Goal: Task Accomplishment & Management: Use online tool/utility

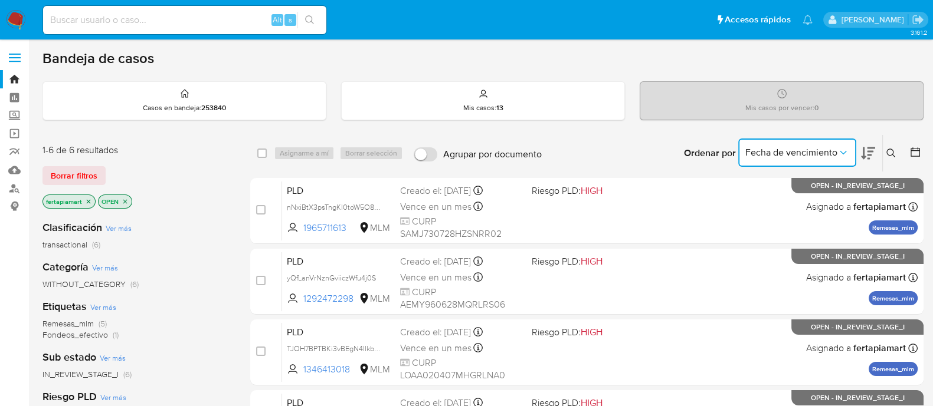
click at [816, 147] on span "Fecha de vencimiento" at bounding box center [791, 153] width 92 height 12
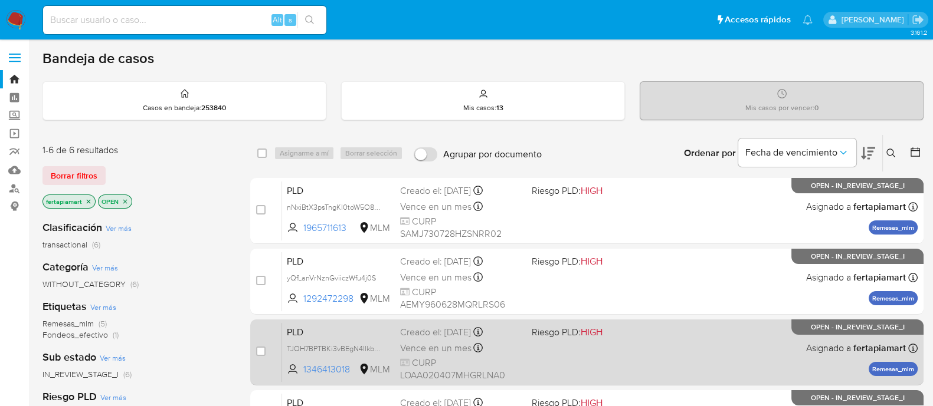
click at [670, 343] on div "PLD TJOH7BPTBKi3vBEgN4llkbPc 1346413018 MLM Riesgo PLD: HIGH Creado el: 12/09/2…" at bounding box center [599, 353] width 635 height 60
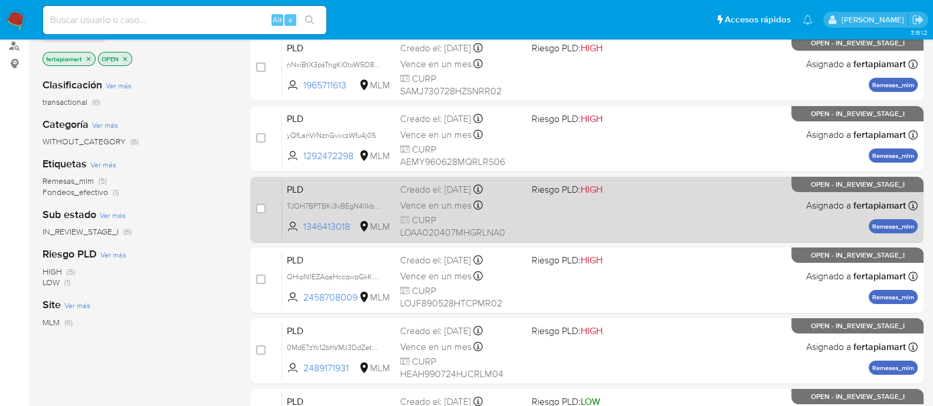
scroll to position [194, 0]
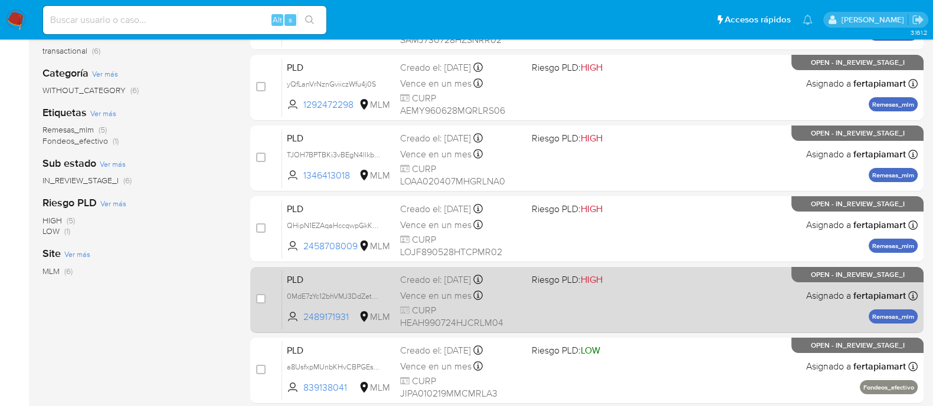
click at [543, 298] on div "PLD 0MdE7zYc12bhVMJ3DdZetbUT 2489171931 MLM Riesgo PLD: HIGH Creado el: 12/09/2…" at bounding box center [599, 300] width 635 height 60
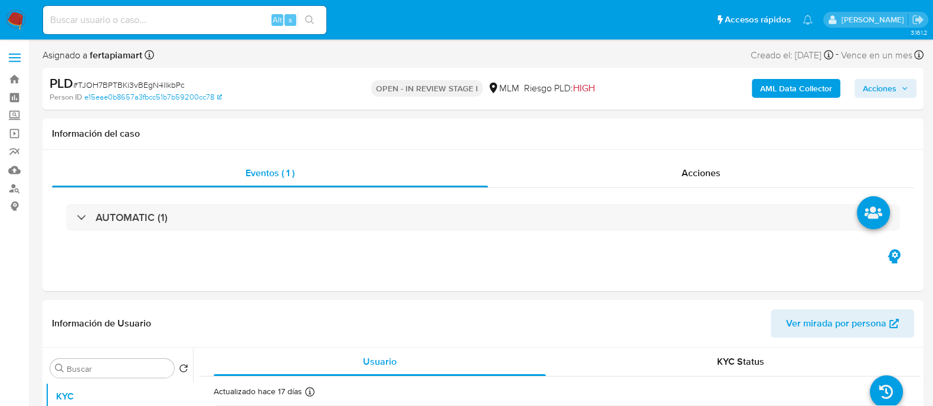
select select "10"
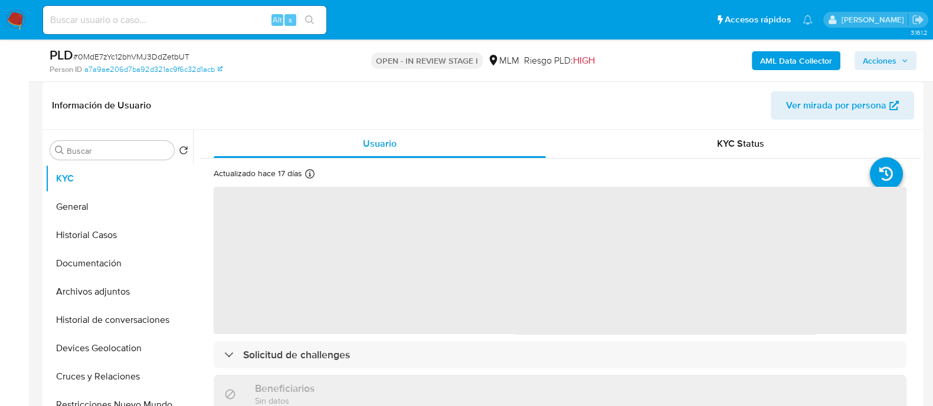
select select "10"
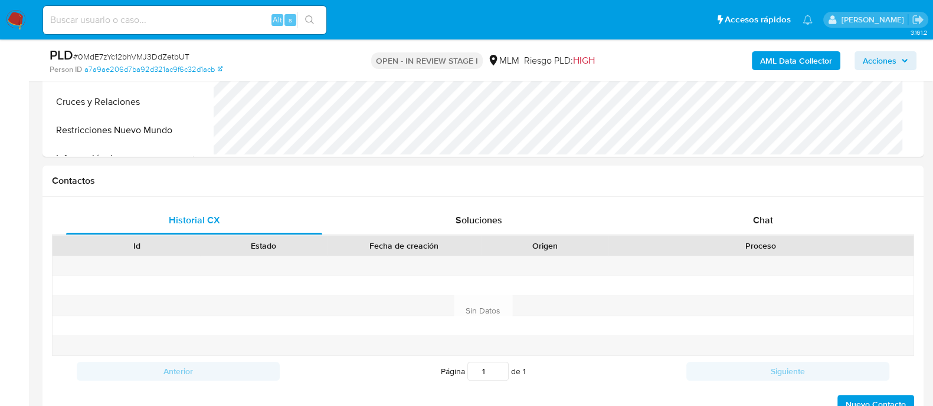
scroll to position [452, 0]
click at [727, 214] on div "Chat" at bounding box center [763, 220] width 256 height 28
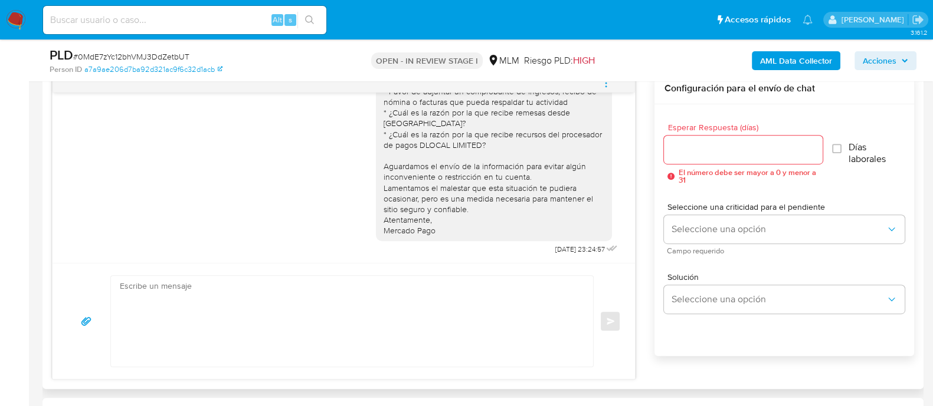
scroll to position [0, 0]
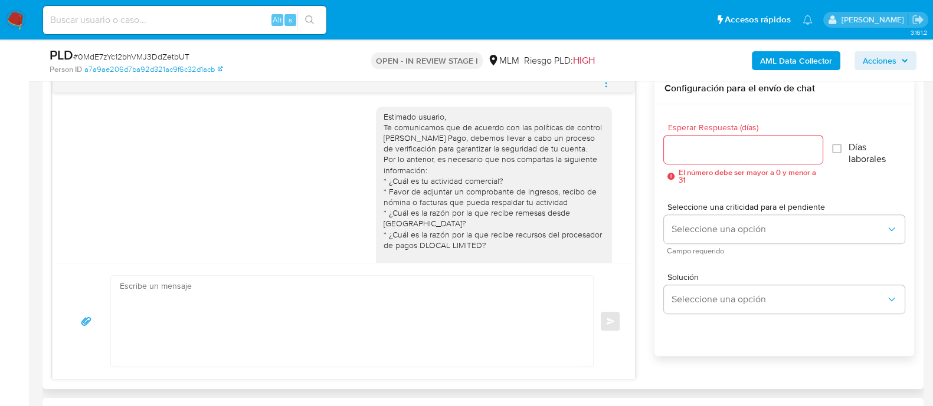
click at [647, 165] on div "Estimado usuario, Te comunicamos que de acuerdo con las políticas de control [P…" at bounding box center [483, 226] width 862 height 307
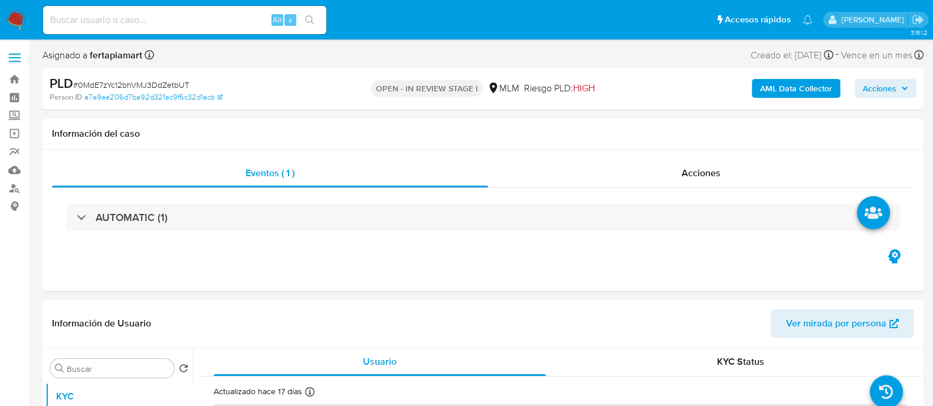
click at [8, 18] on img at bounding box center [16, 20] width 20 height 20
